Goal: Task Accomplishment & Management: Use online tool/utility

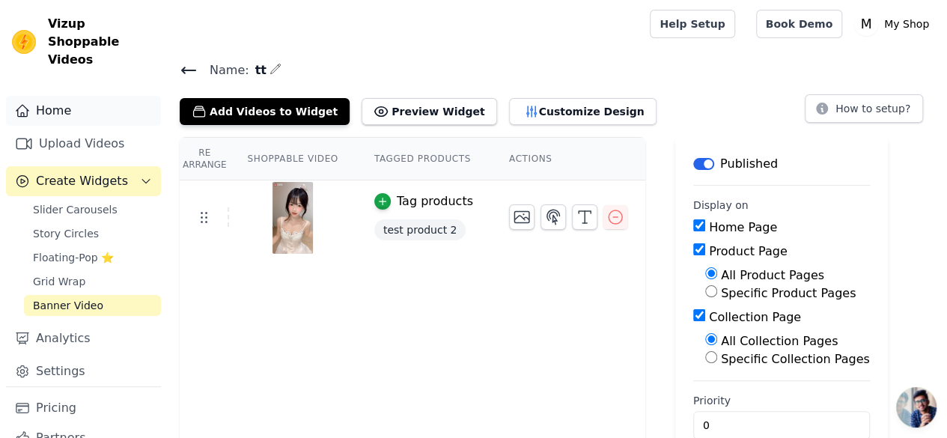
click at [57, 118] on link "Home" at bounding box center [83, 111] width 155 height 30
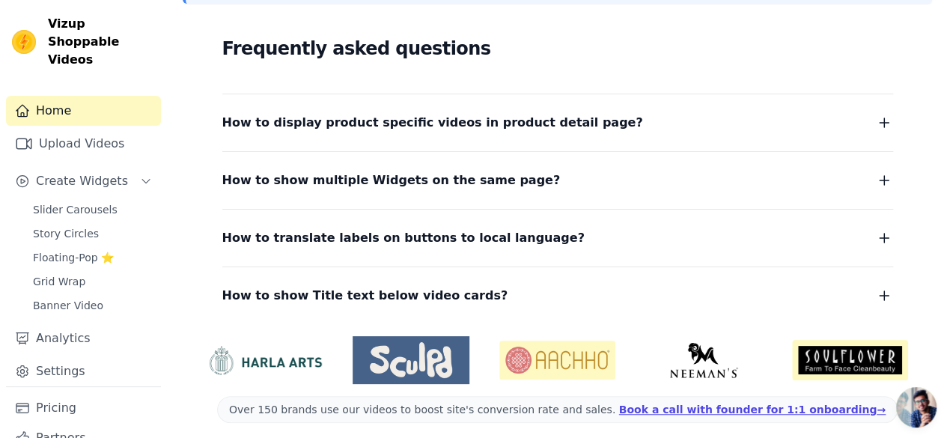
scroll to position [400, 0]
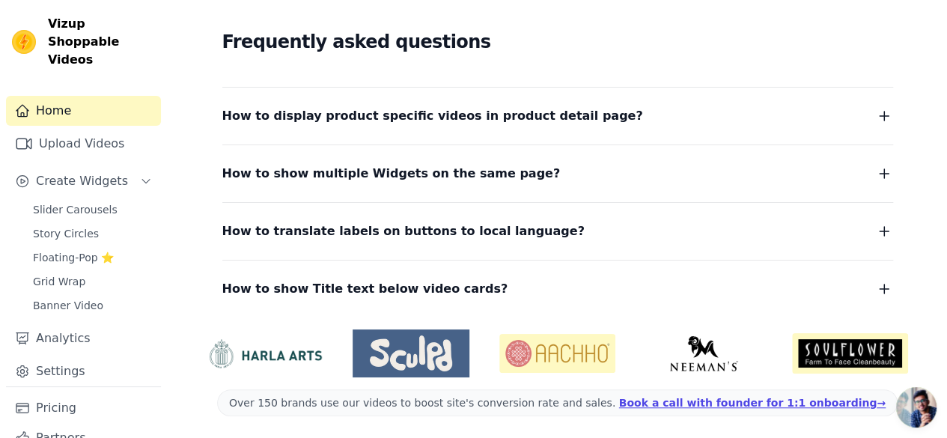
click at [445, 281] on span "How to show Title text below video cards?" at bounding box center [365, 289] width 286 height 21
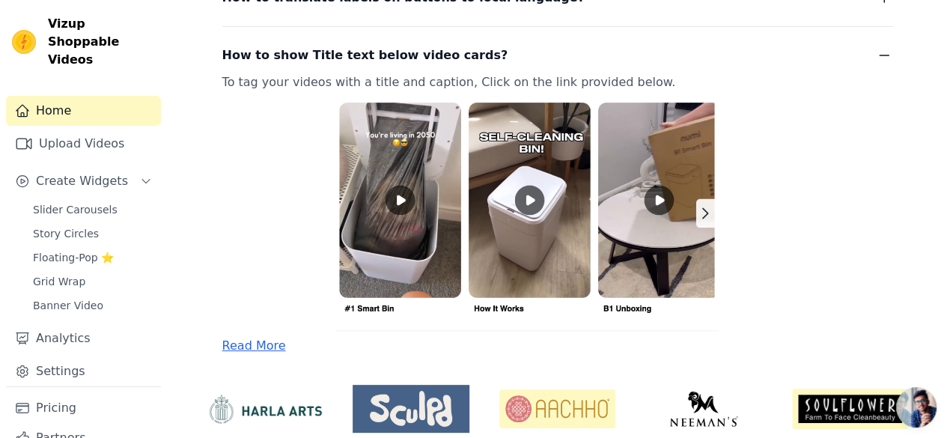
scroll to position [614, 0]
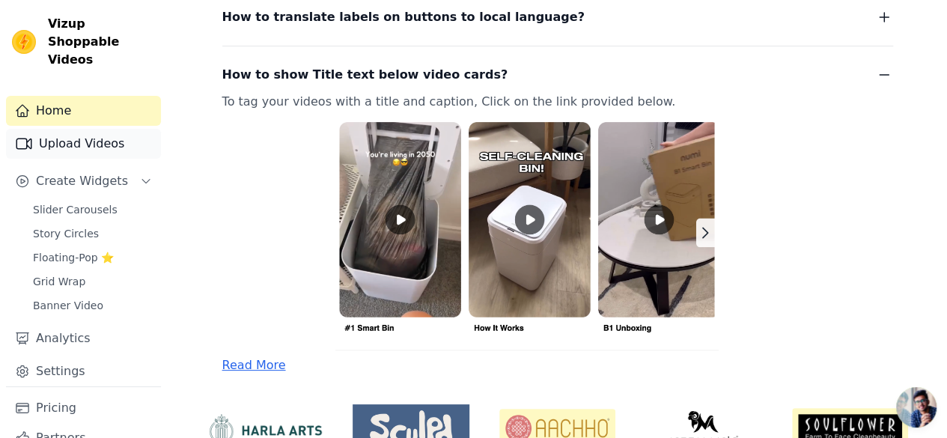
click at [85, 142] on link "Upload Videos" at bounding box center [83, 144] width 155 height 30
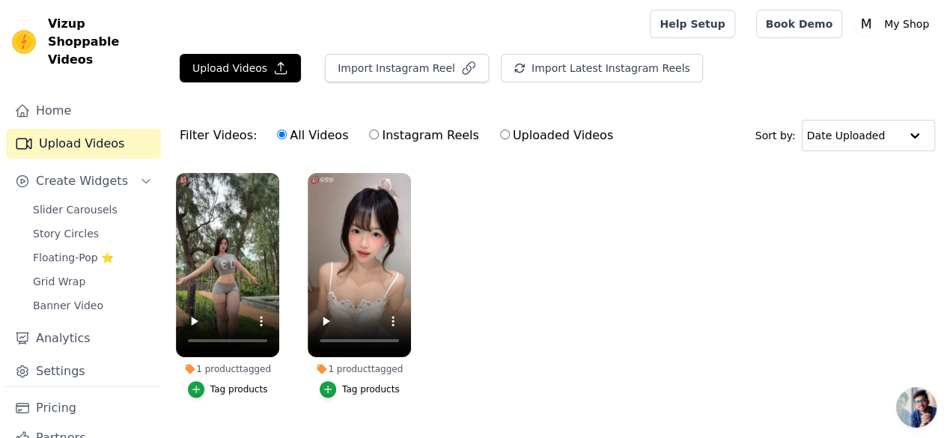
click at [550, 285] on ul "1 product tagged Tag products 1 product tagged Tag products" at bounding box center [557, 300] width 779 height 271
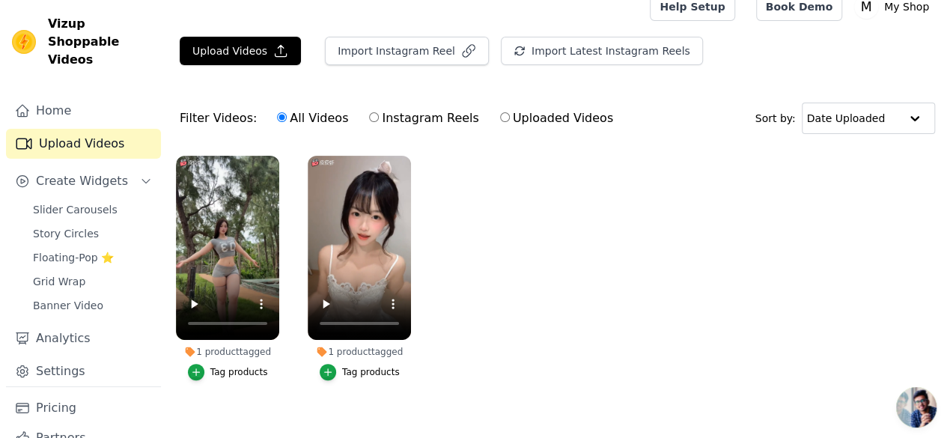
scroll to position [31, 0]
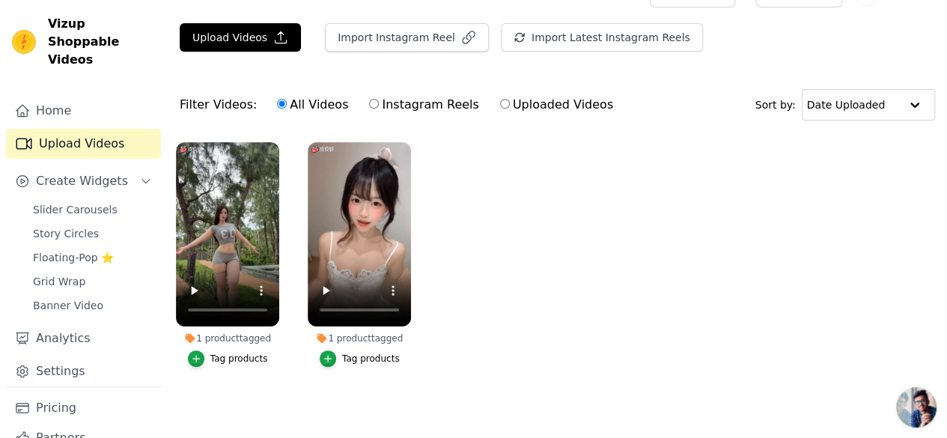
click at [342, 353] on div "Tag products" at bounding box center [371, 359] width 58 height 12
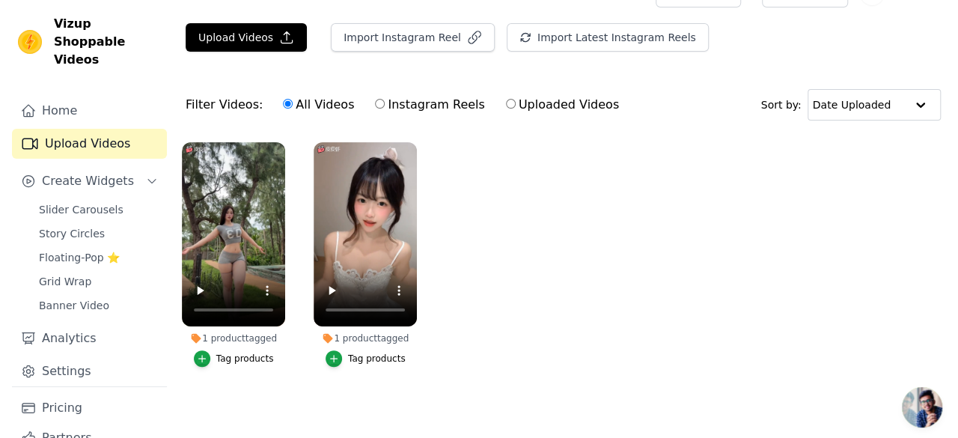
scroll to position [0, 0]
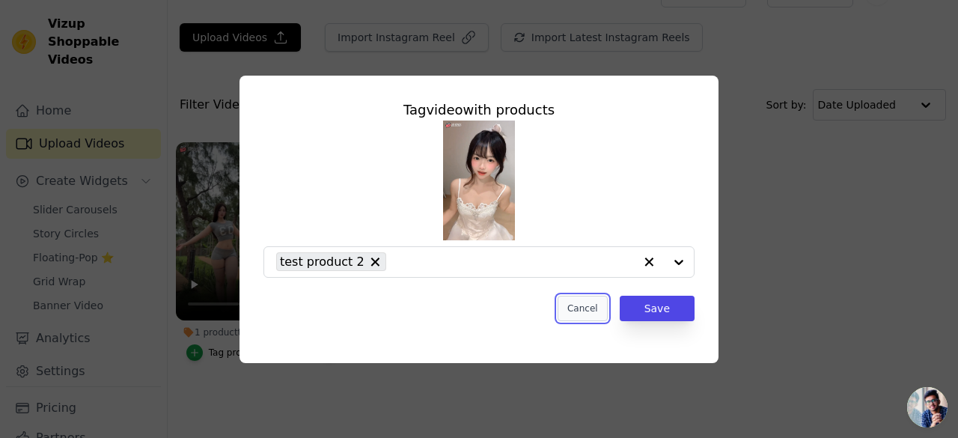
click at [582, 306] on button "Cancel" at bounding box center [583, 308] width 50 height 25
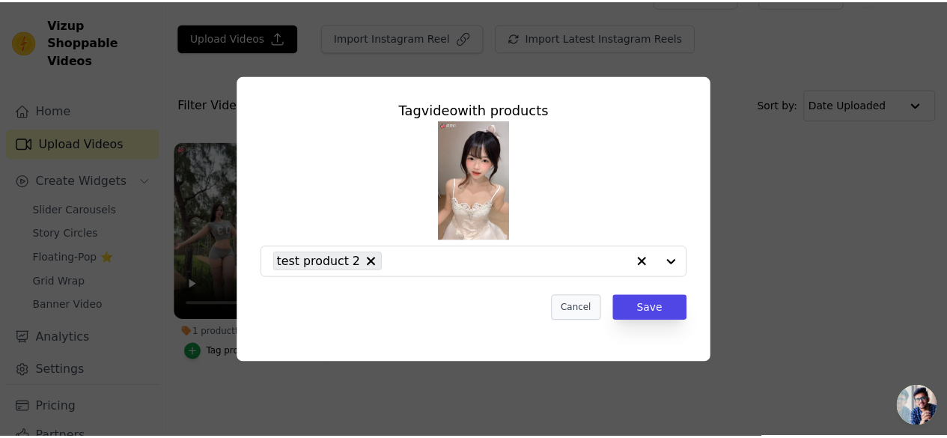
scroll to position [31, 0]
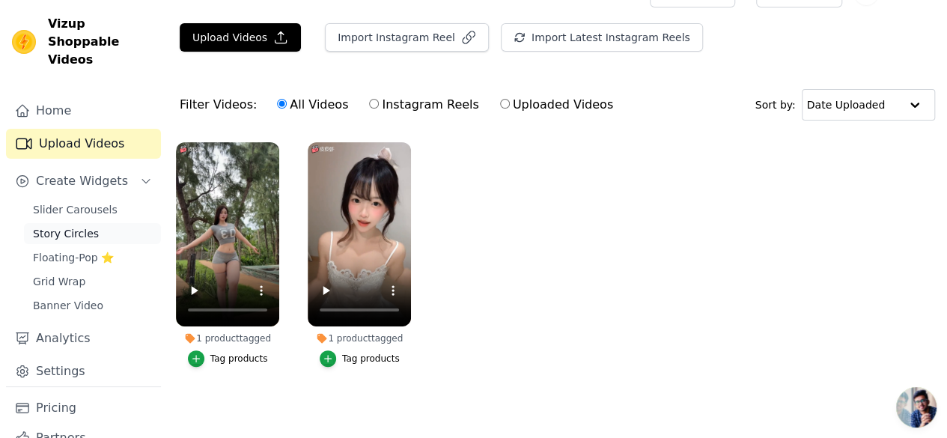
click at [77, 228] on span "Story Circles" at bounding box center [66, 233] width 66 height 15
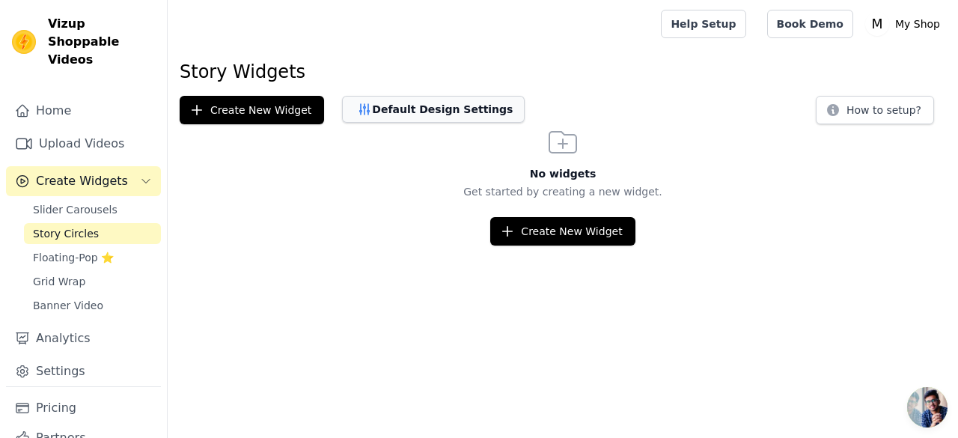
click at [377, 112] on button "Default Design Settings" at bounding box center [433, 109] width 183 height 27
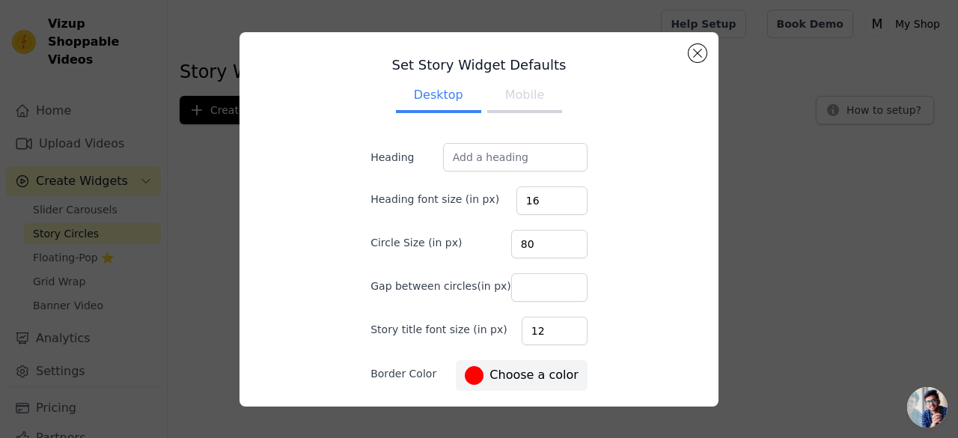
click at [503, 101] on button "Mobile" at bounding box center [524, 96] width 75 height 33
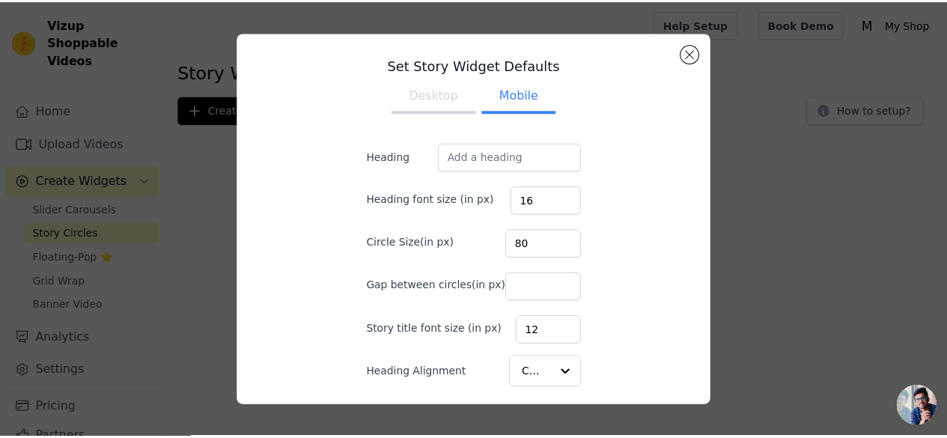
scroll to position [85, 0]
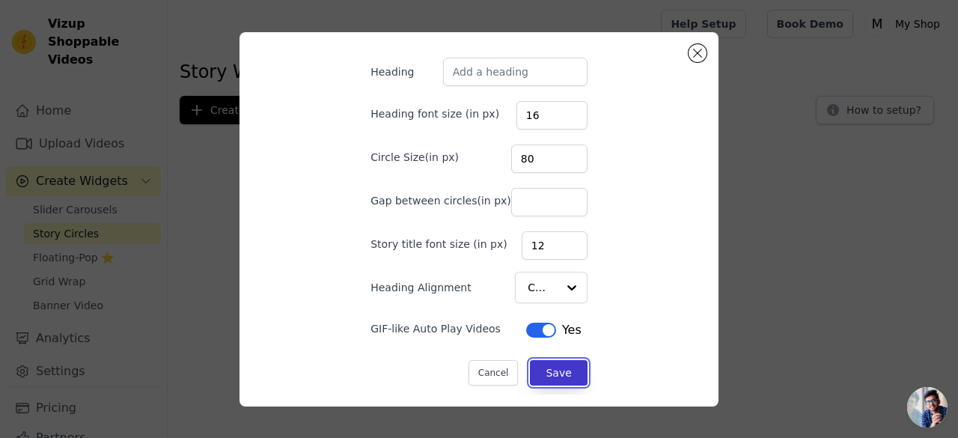
click at [548, 363] on button "Save" at bounding box center [558, 372] width 57 height 25
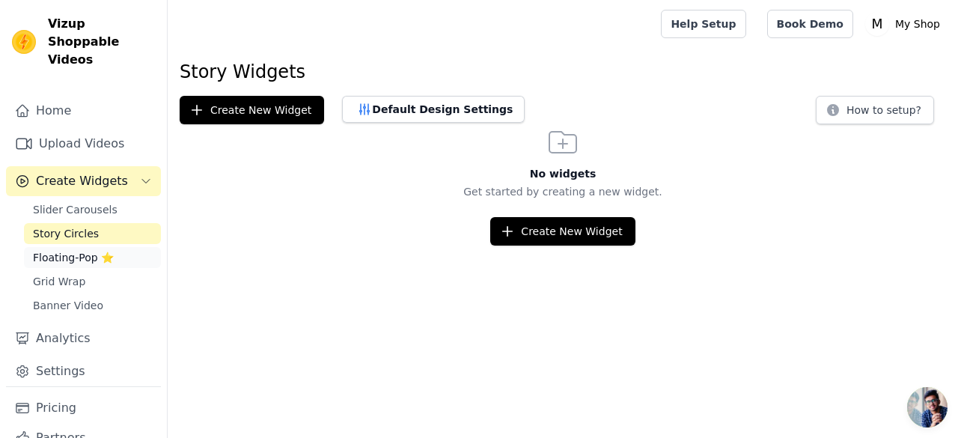
click at [70, 257] on span "Floating-Pop ⭐" at bounding box center [73, 257] width 81 height 15
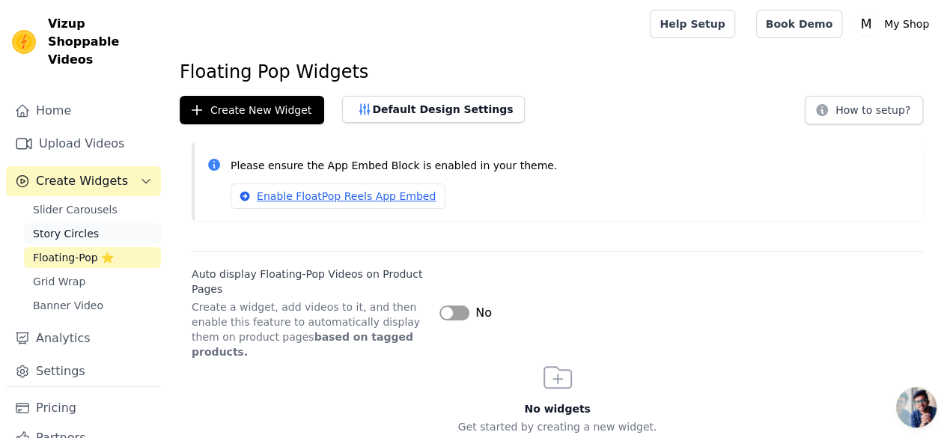
click at [88, 236] on span "Story Circles" at bounding box center [66, 233] width 66 height 15
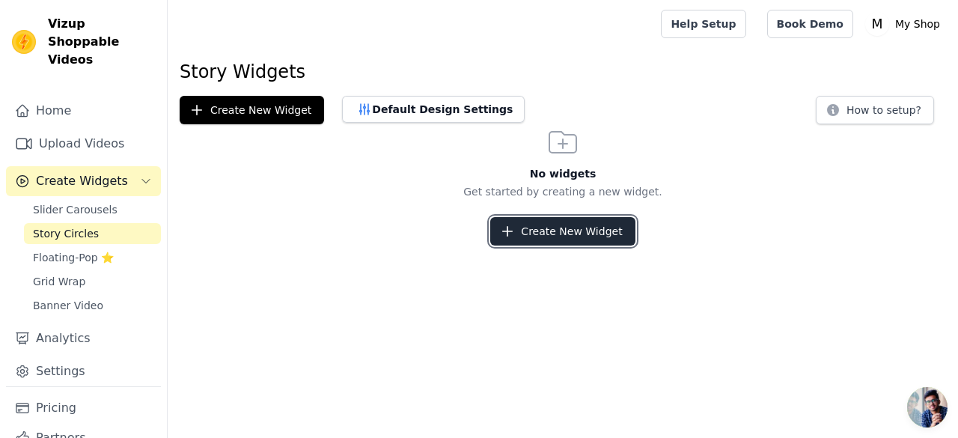
click at [585, 234] on button "Create New Widget" at bounding box center [562, 231] width 145 height 28
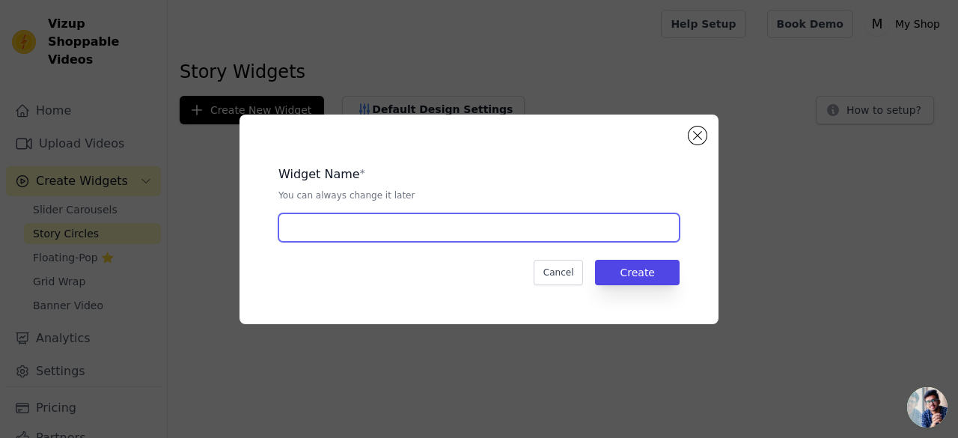
click at [499, 224] on input "text" at bounding box center [479, 227] width 401 height 28
type input "test"
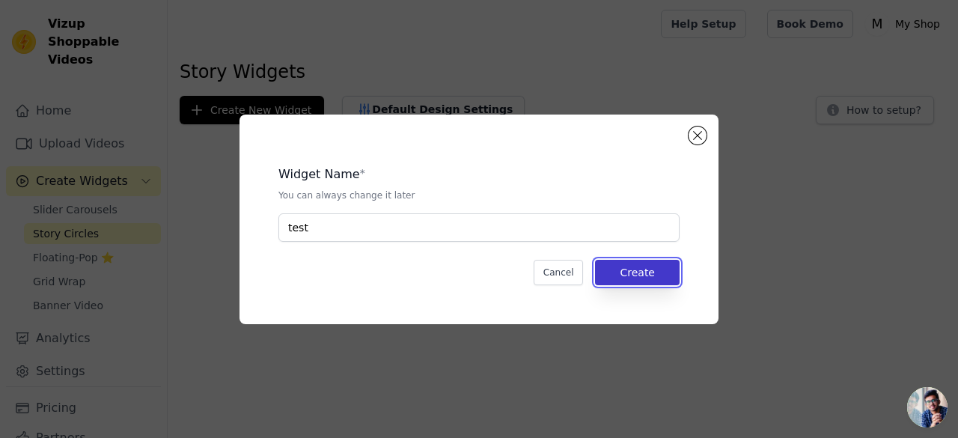
click at [633, 270] on button "Create" at bounding box center [637, 272] width 85 height 25
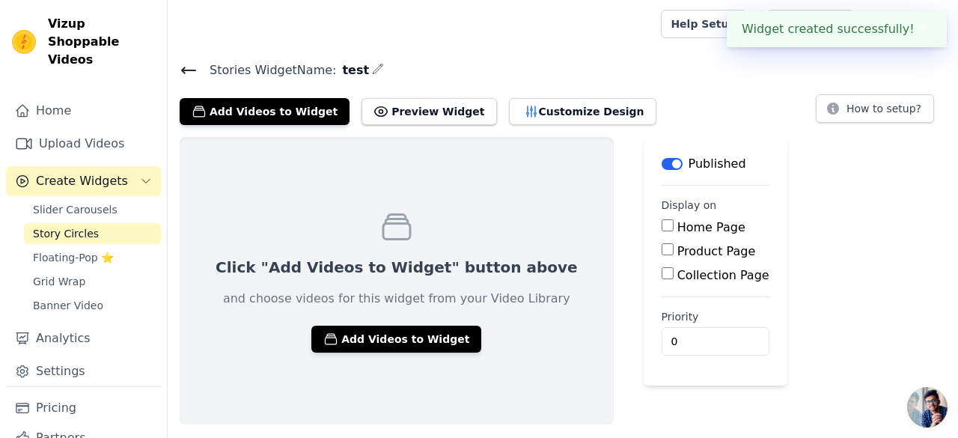
click at [662, 221] on input "Home Page" at bounding box center [668, 225] width 12 height 12
checkbox input "true"
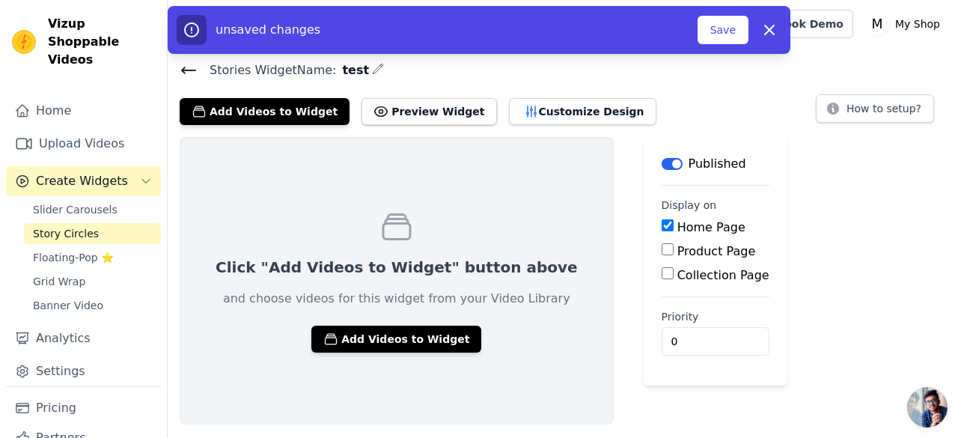
click at [662, 255] on div "Product Page" at bounding box center [716, 252] width 108 height 18
click at [662, 257] on div "Product Page" at bounding box center [716, 252] width 108 height 18
click at [662, 252] on input "Product Page" at bounding box center [668, 249] width 12 height 12
checkbox input "true"
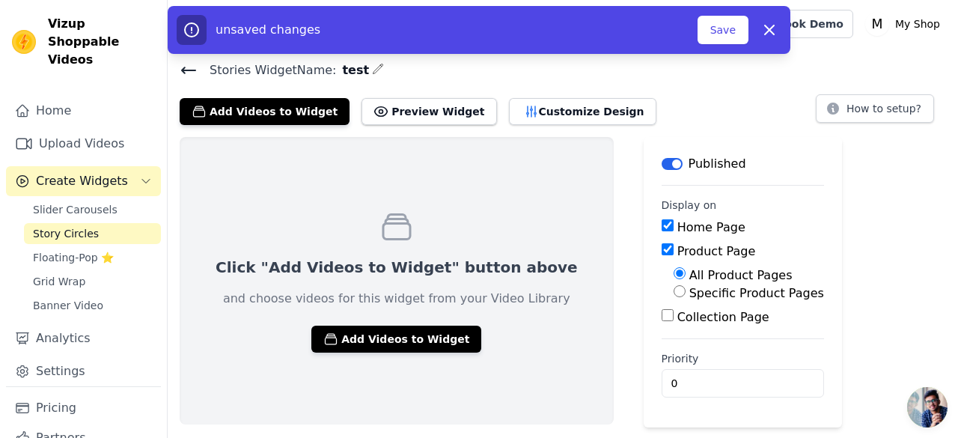
click at [662, 315] on input "Collection Page" at bounding box center [668, 315] width 12 height 12
checkbox input "true"
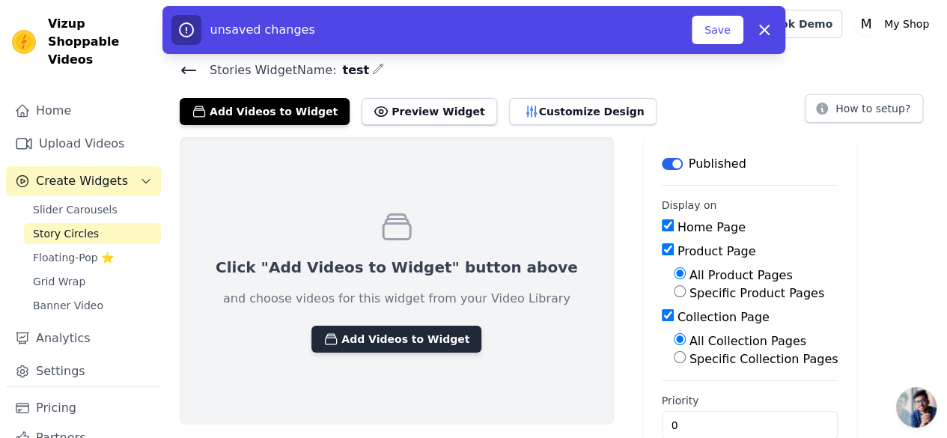
click at [412, 341] on button "Add Videos to Widget" at bounding box center [396, 339] width 170 height 27
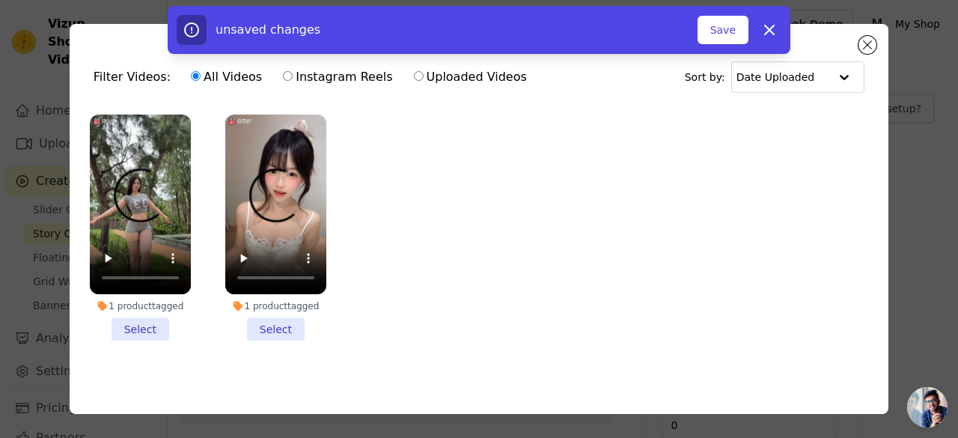
click at [148, 330] on li "1 product tagged Select" at bounding box center [140, 228] width 101 height 226
click at [0, 0] on input "1 product tagged Select" at bounding box center [0, 0] width 0 height 0
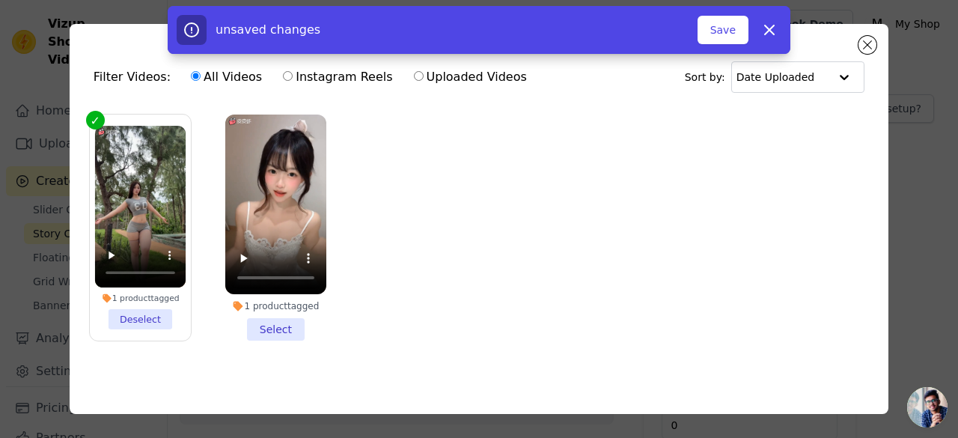
click at [273, 326] on li "1 product tagged Select" at bounding box center [275, 228] width 101 height 226
click at [0, 0] on input "1 product tagged Select" at bounding box center [0, 0] width 0 height 0
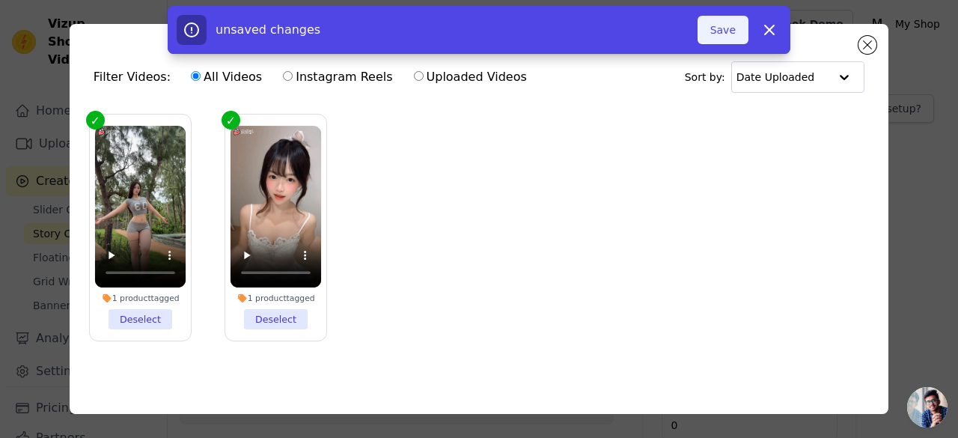
click at [726, 34] on button "Save" at bounding box center [723, 30] width 51 height 28
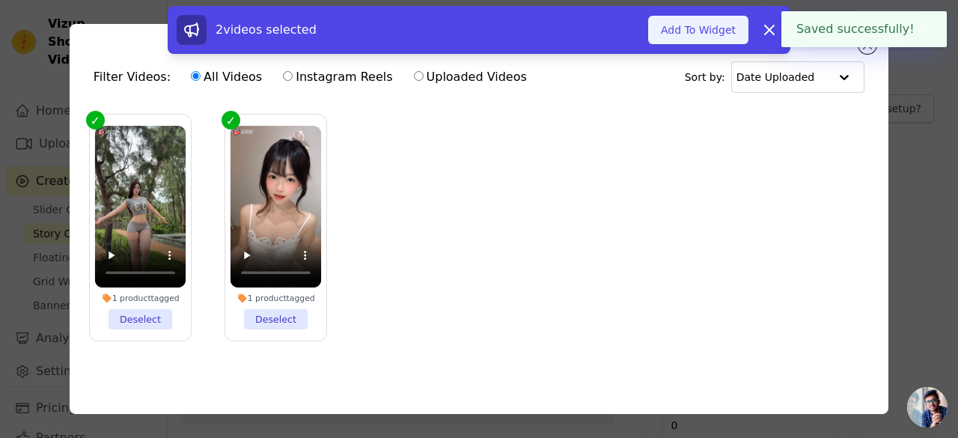
click at [711, 33] on button "Add To Widget" at bounding box center [698, 30] width 100 height 28
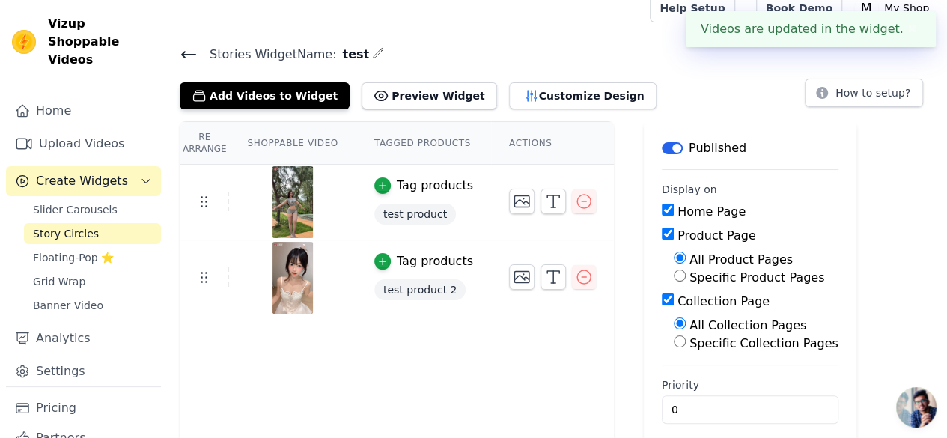
scroll to position [29, 0]
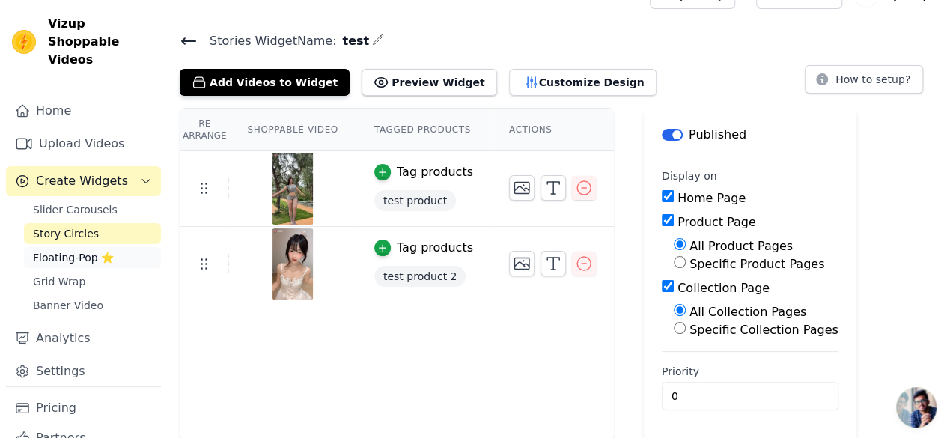
click at [79, 255] on span "Floating-Pop ⭐" at bounding box center [73, 257] width 81 height 15
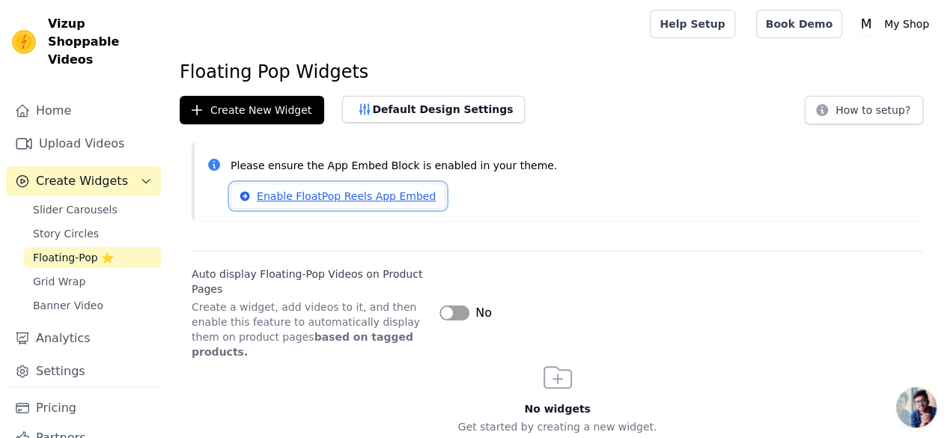
click at [314, 197] on link "Enable FloatPop Reels App Embed" at bounding box center [338, 195] width 215 height 25
click at [456, 317] on button "Label" at bounding box center [455, 312] width 30 height 15
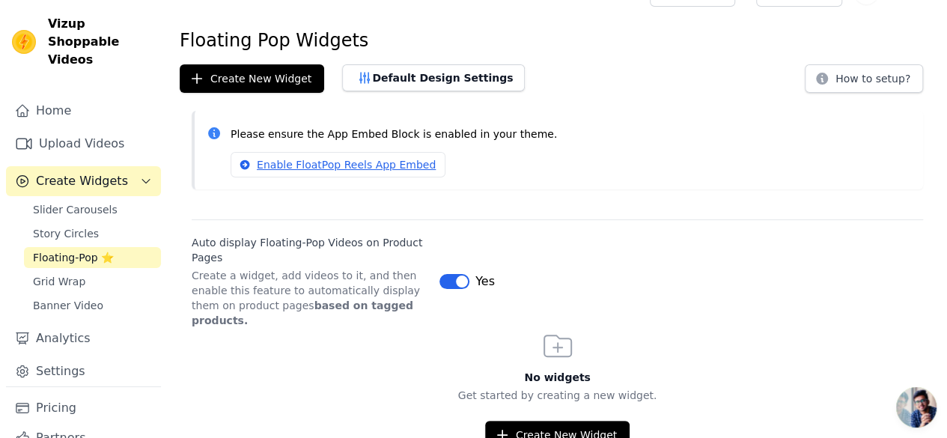
scroll to position [40, 0]
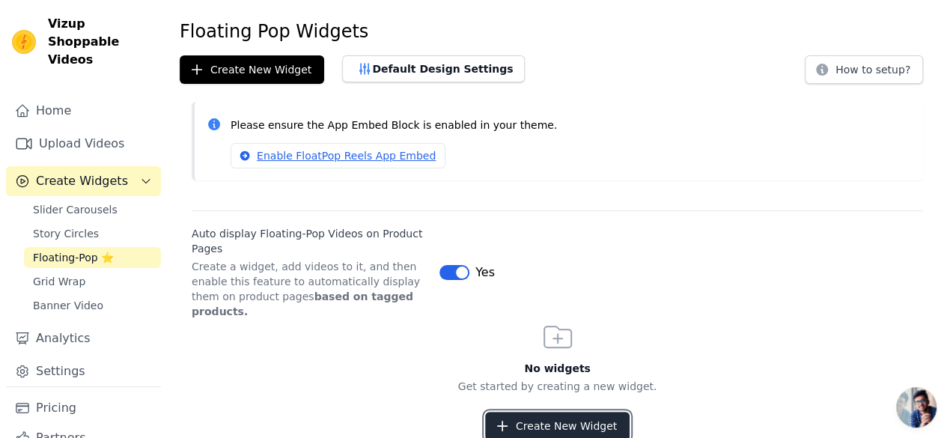
click at [529, 416] on button "Create New Widget" at bounding box center [557, 426] width 145 height 28
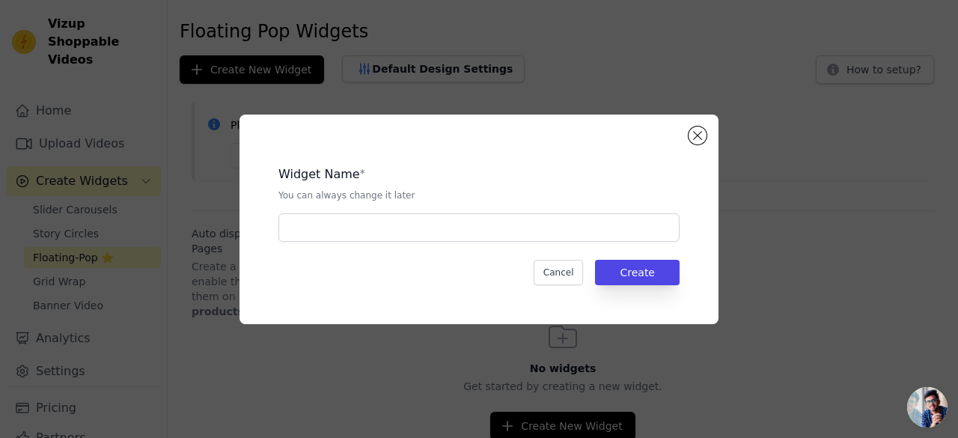
click at [365, 201] on p "You can always change it later" at bounding box center [479, 195] width 401 height 12
click at [362, 207] on div "Widget Name * You can always change it later" at bounding box center [479, 197] width 401 height 88
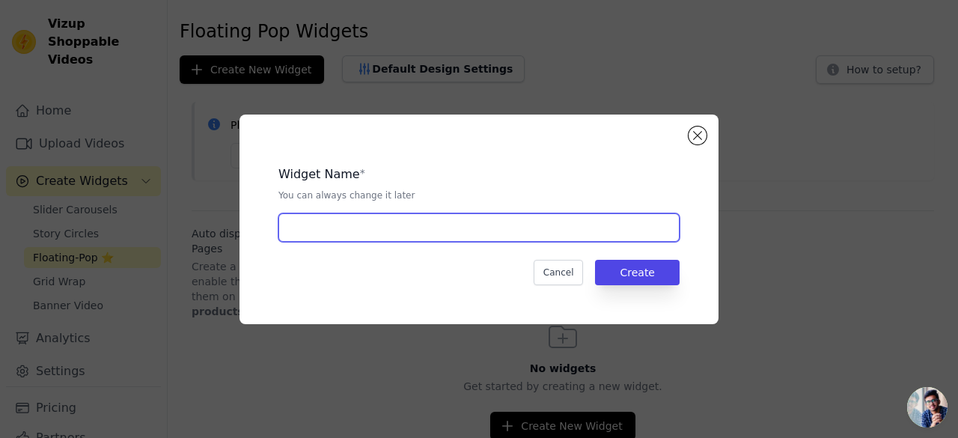
click at [362, 221] on input "text" at bounding box center [479, 227] width 401 height 28
type input "test"
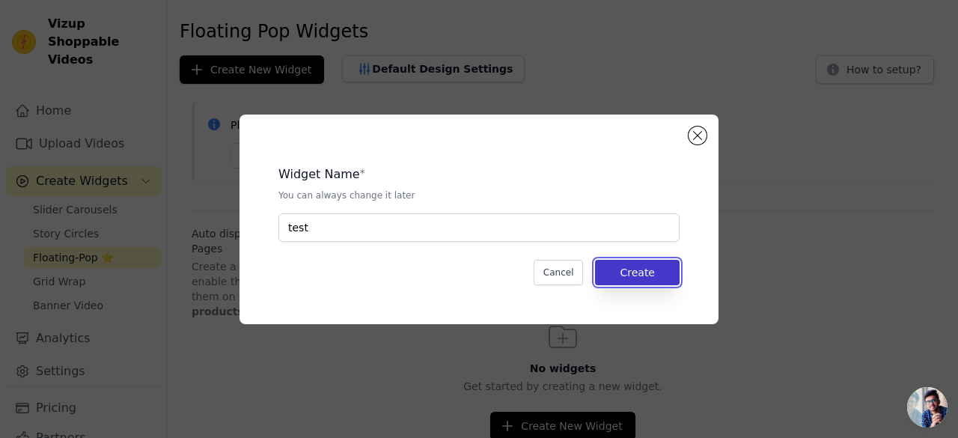
click at [647, 273] on button "Create" at bounding box center [637, 272] width 85 height 25
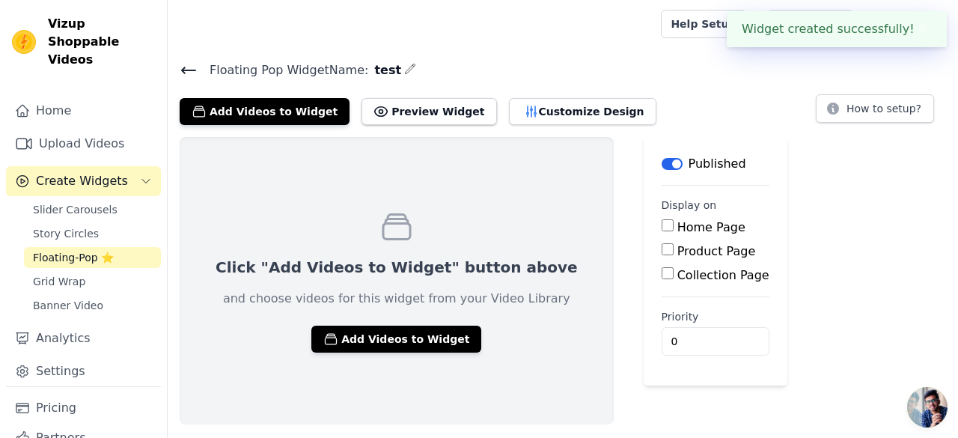
click at [662, 234] on div "Home Page" at bounding box center [716, 228] width 108 height 18
click at [678, 228] on label "Home Page" at bounding box center [712, 227] width 68 height 14
click at [662, 228] on input "Home Page" at bounding box center [668, 225] width 12 height 12
checkbox input "true"
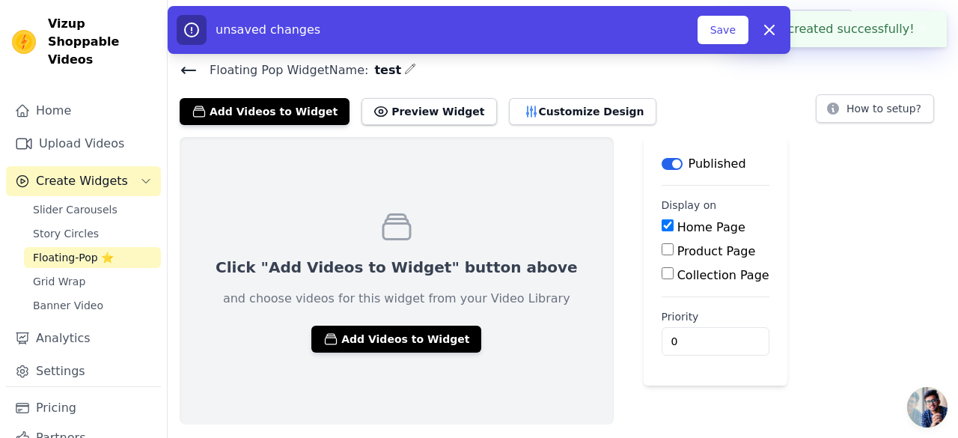
click at [662, 252] on input "Product Page" at bounding box center [668, 249] width 12 height 12
checkbox input "true"
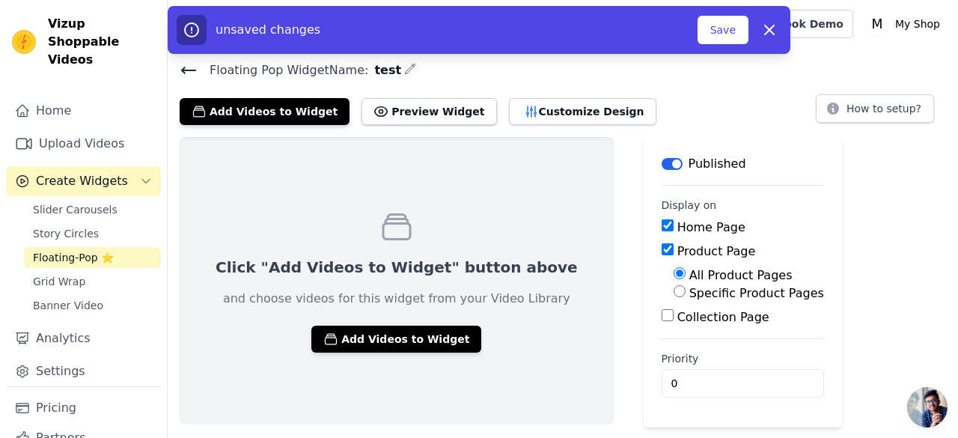
click at [662, 310] on input "Collection Page" at bounding box center [668, 315] width 12 height 12
checkbox input "true"
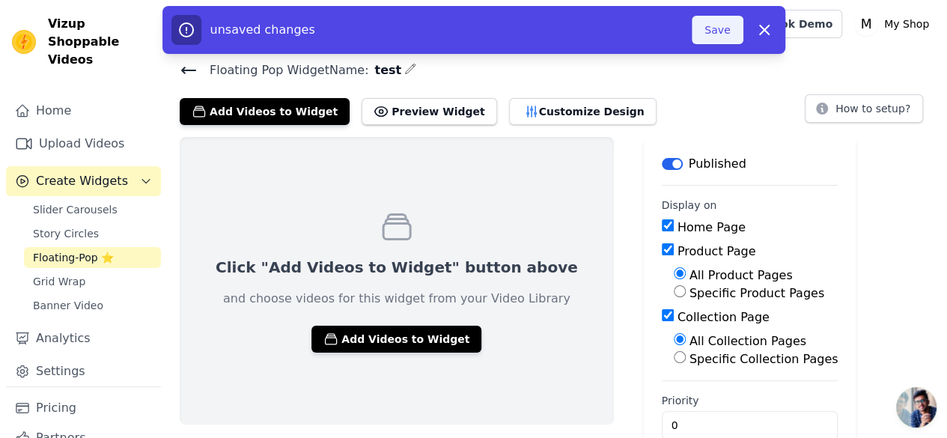
click at [710, 35] on button "Save" at bounding box center [717, 30] width 51 height 28
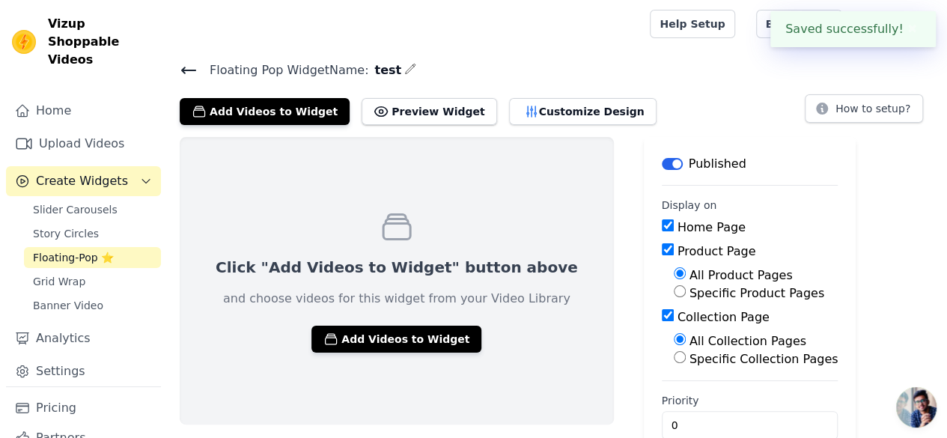
scroll to position [29, 0]
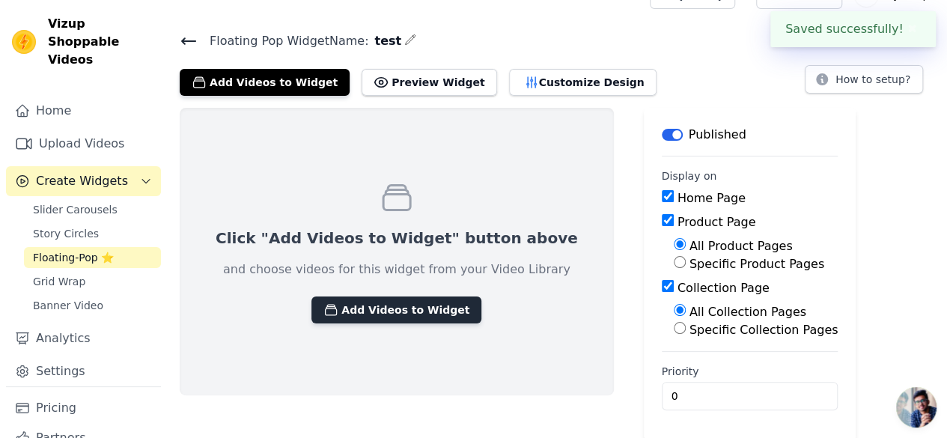
click at [445, 315] on button "Add Videos to Widget" at bounding box center [396, 310] width 170 height 27
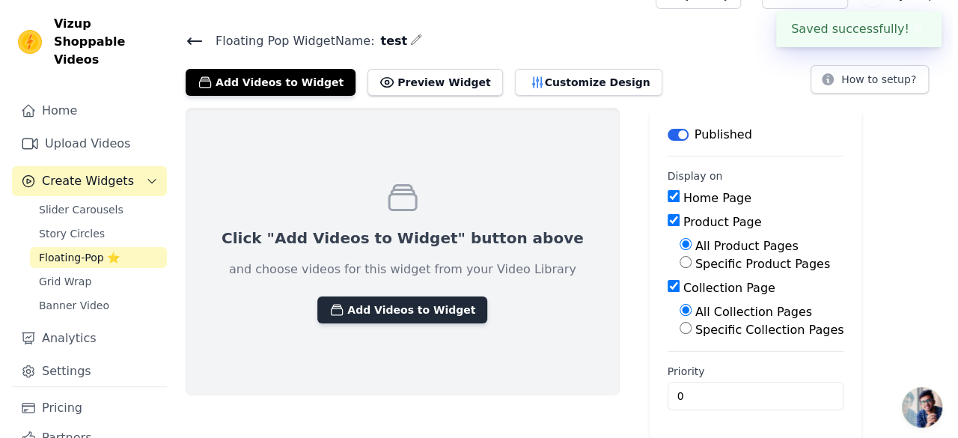
scroll to position [0, 0]
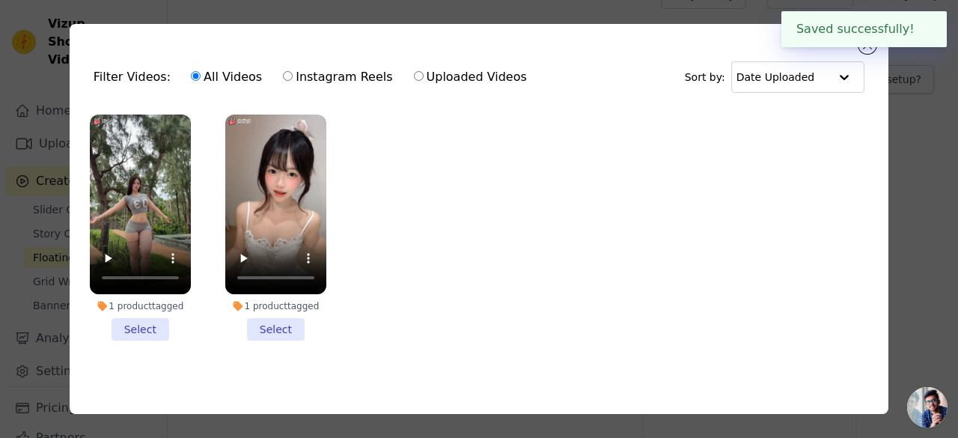
click at [143, 319] on li "1 product tagged Select" at bounding box center [140, 228] width 101 height 226
click at [0, 0] on input "1 product tagged Select" at bounding box center [0, 0] width 0 height 0
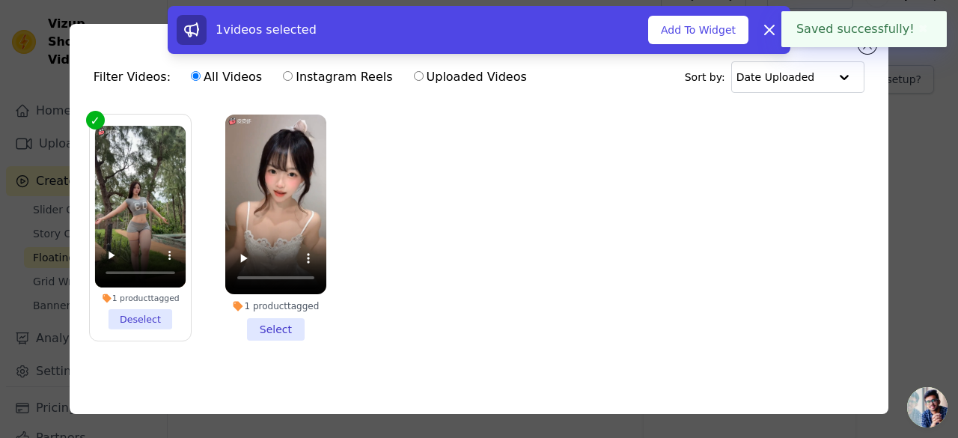
click at [279, 316] on li "1 product tagged Select" at bounding box center [275, 228] width 101 height 226
click at [0, 0] on input "1 product tagged Select" at bounding box center [0, 0] width 0 height 0
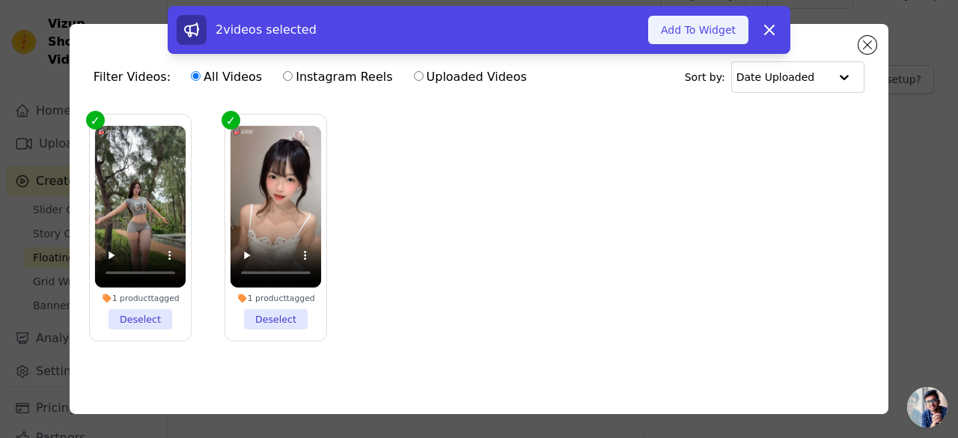
click at [675, 35] on button "Add To Widget" at bounding box center [698, 30] width 100 height 28
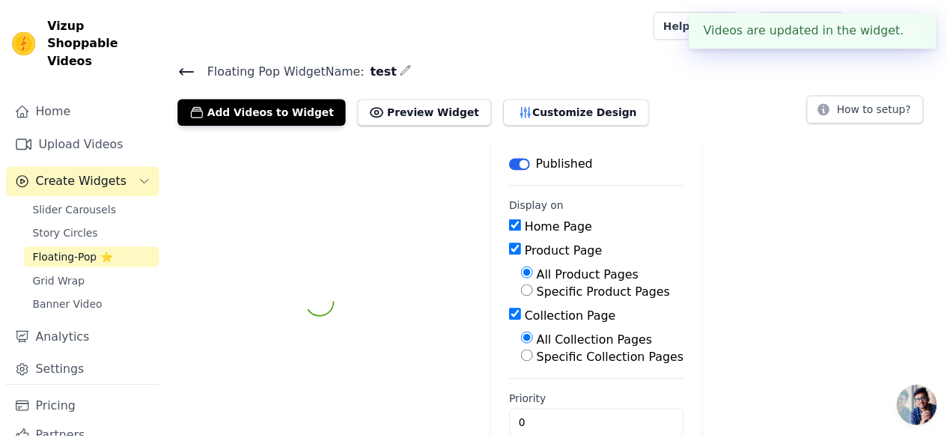
scroll to position [29, 0]
